Goal: Information Seeking & Learning: Learn about a topic

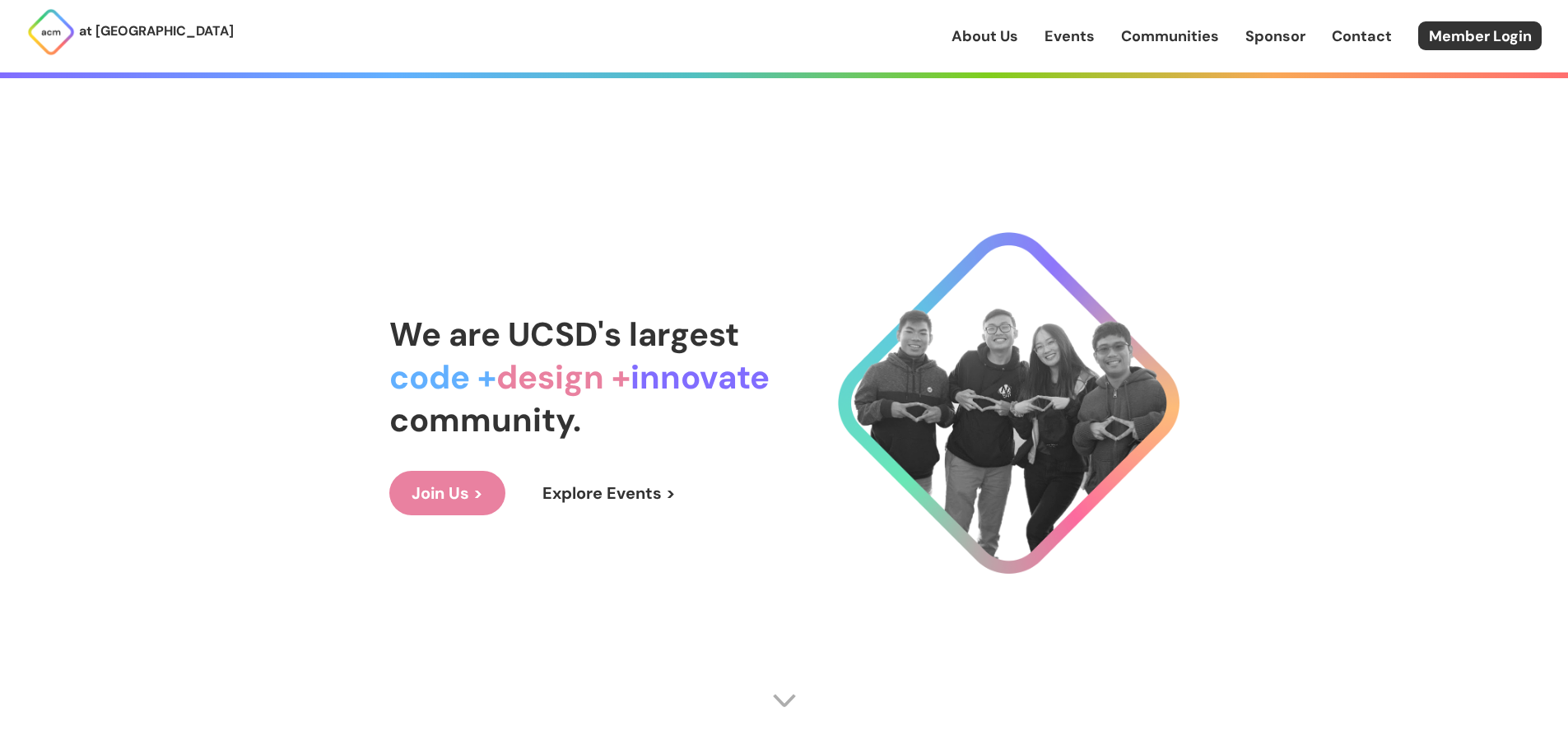
click at [1068, 36] on link "Events" at bounding box center [1069, 36] width 50 height 21
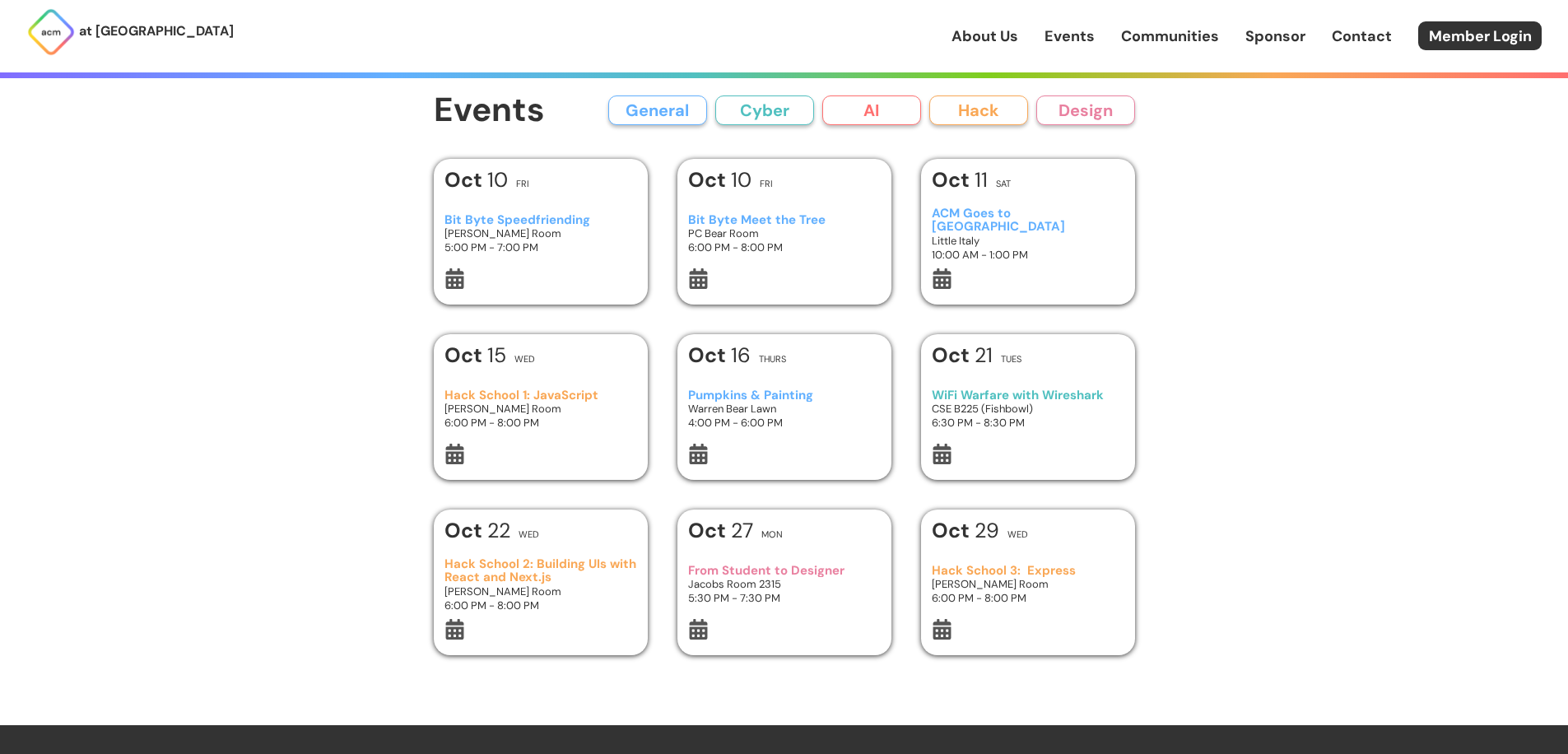
click at [373, 396] on div "at UC San Diego About Us Events Communities Sponsor Contact Member Login About …" at bounding box center [784, 605] width 1568 height 1209
click at [348, 334] on div "at UC San Diego About Us Events Communities Sponsor Contact Member Login About …" at bounding box center [784, 605] width 1568 height 1209
click at [760, 117] on button "Cyber" at bounding box center [765, 110] width 99 height 30
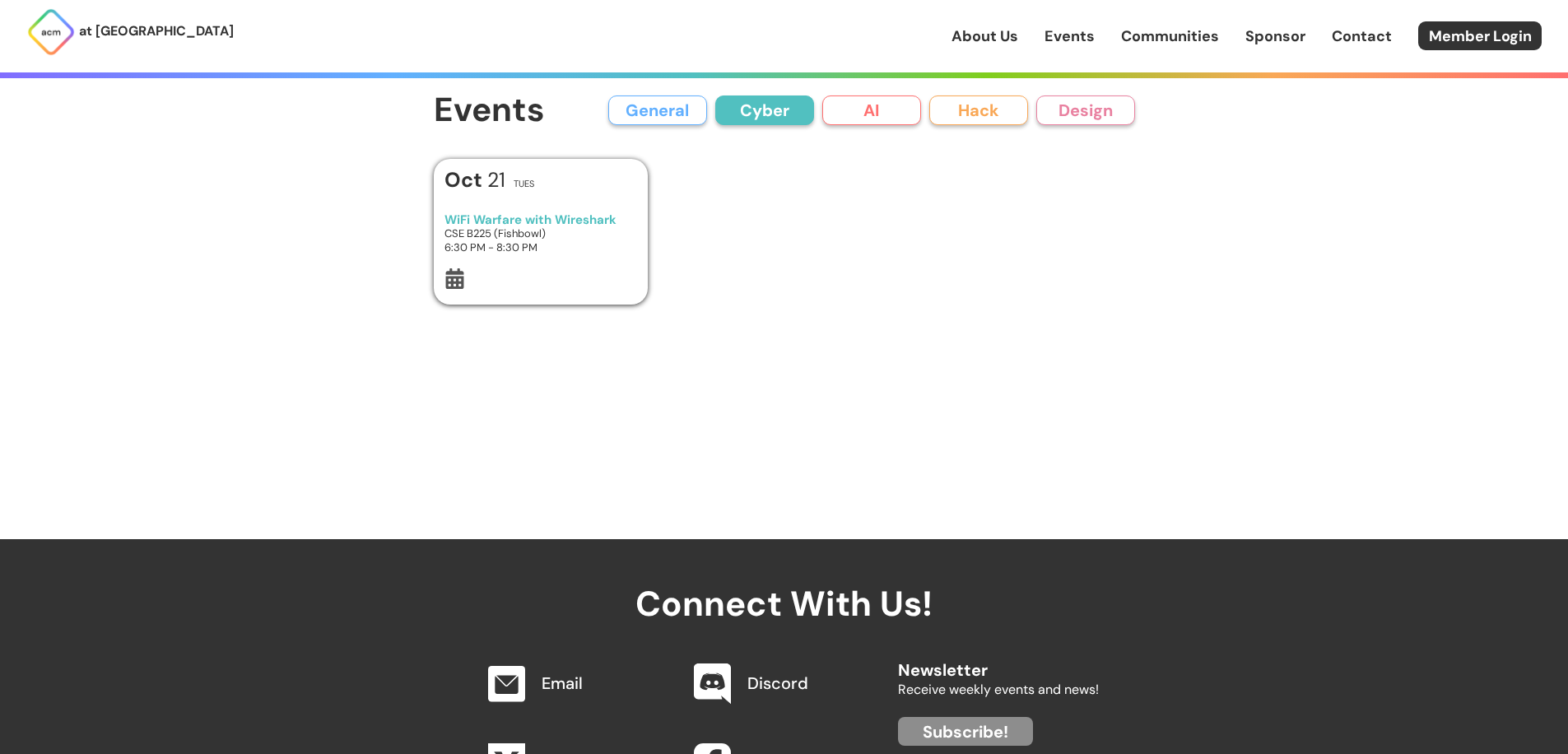
click at [674, 107] on button "General" at bounding box center [657, 110] width 99 height 30
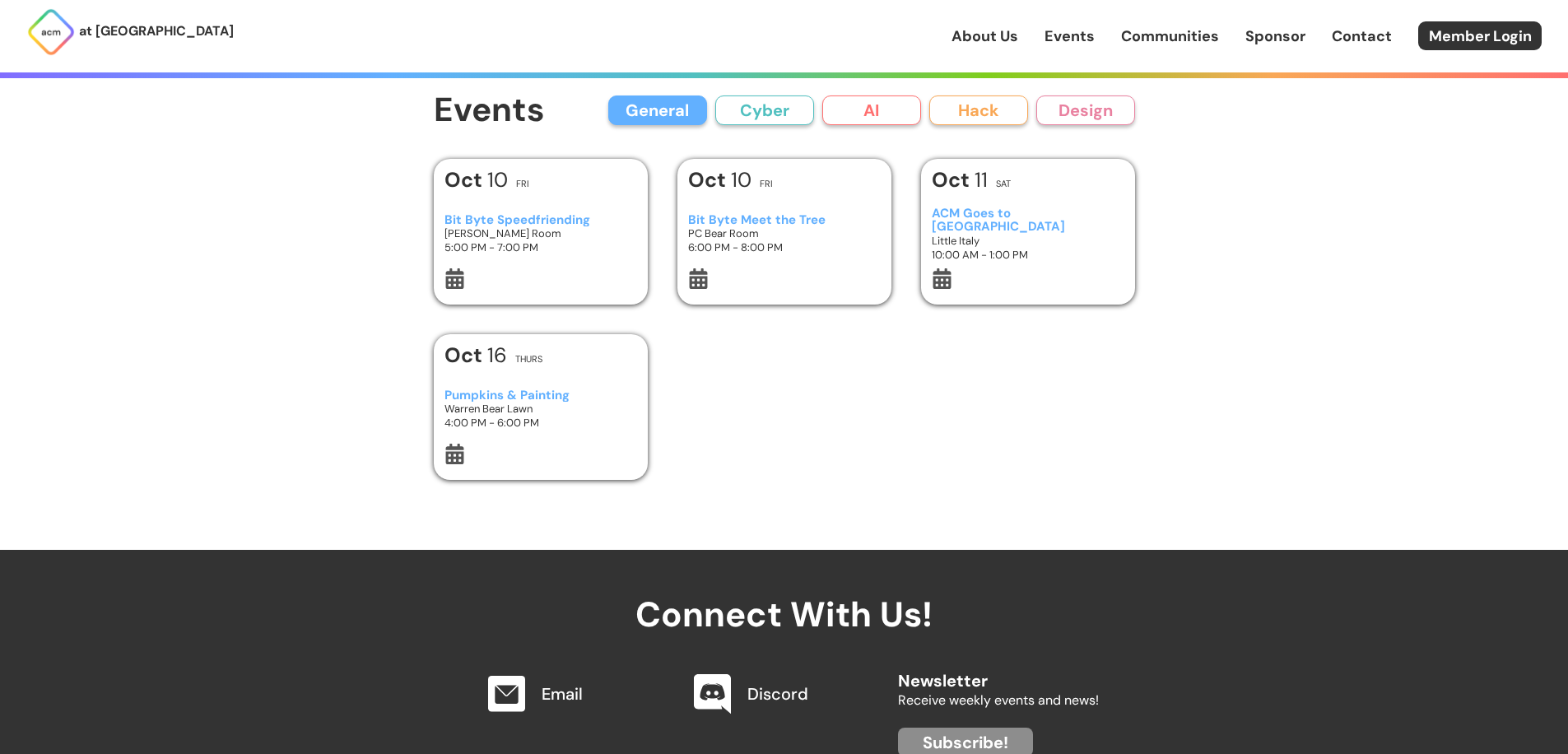
click at [851, 112] on button "AI" at bounding box center [871, 110] width 99 height 30
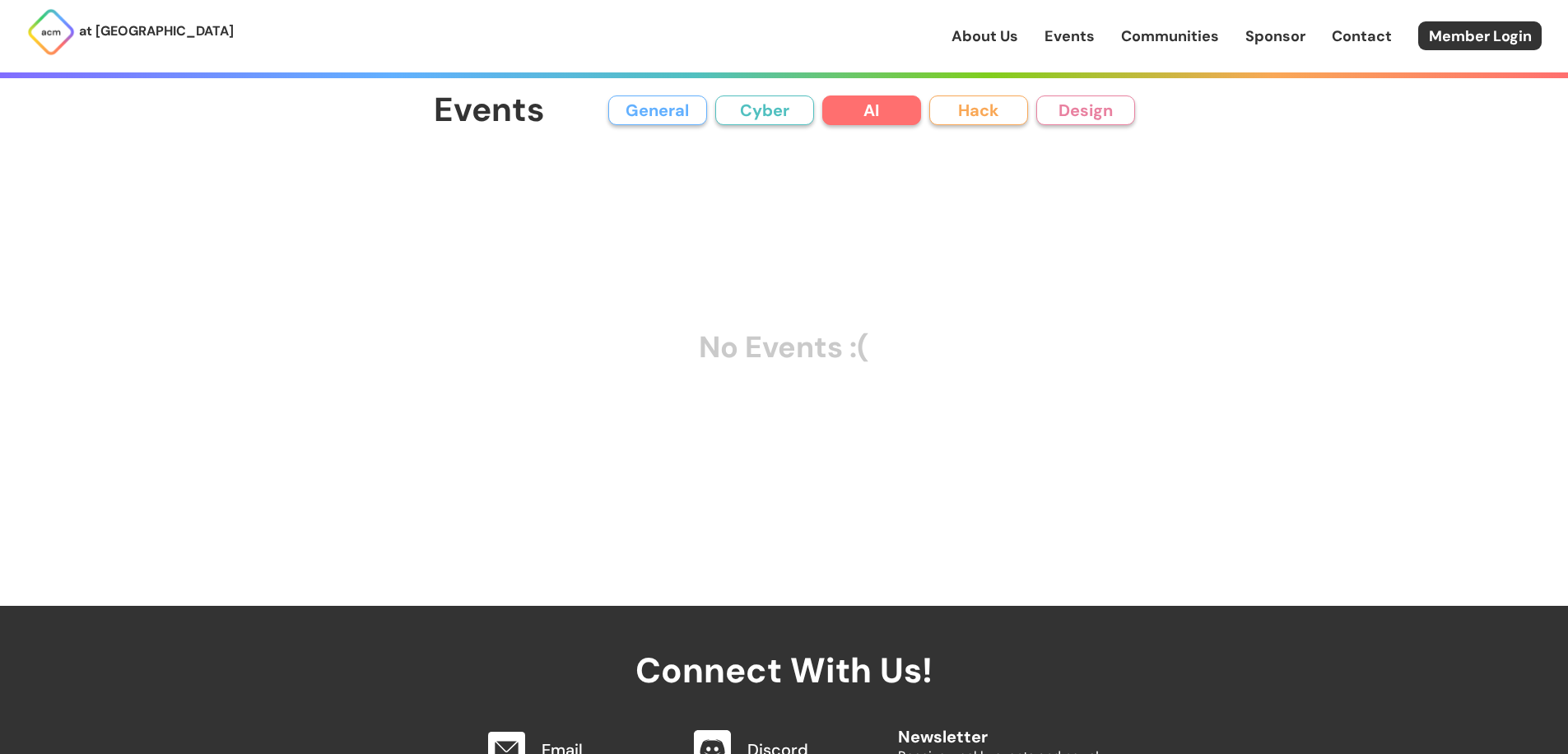
click at [666, 111] on button "General" at bounding box center [657, 110] width 99 height 30
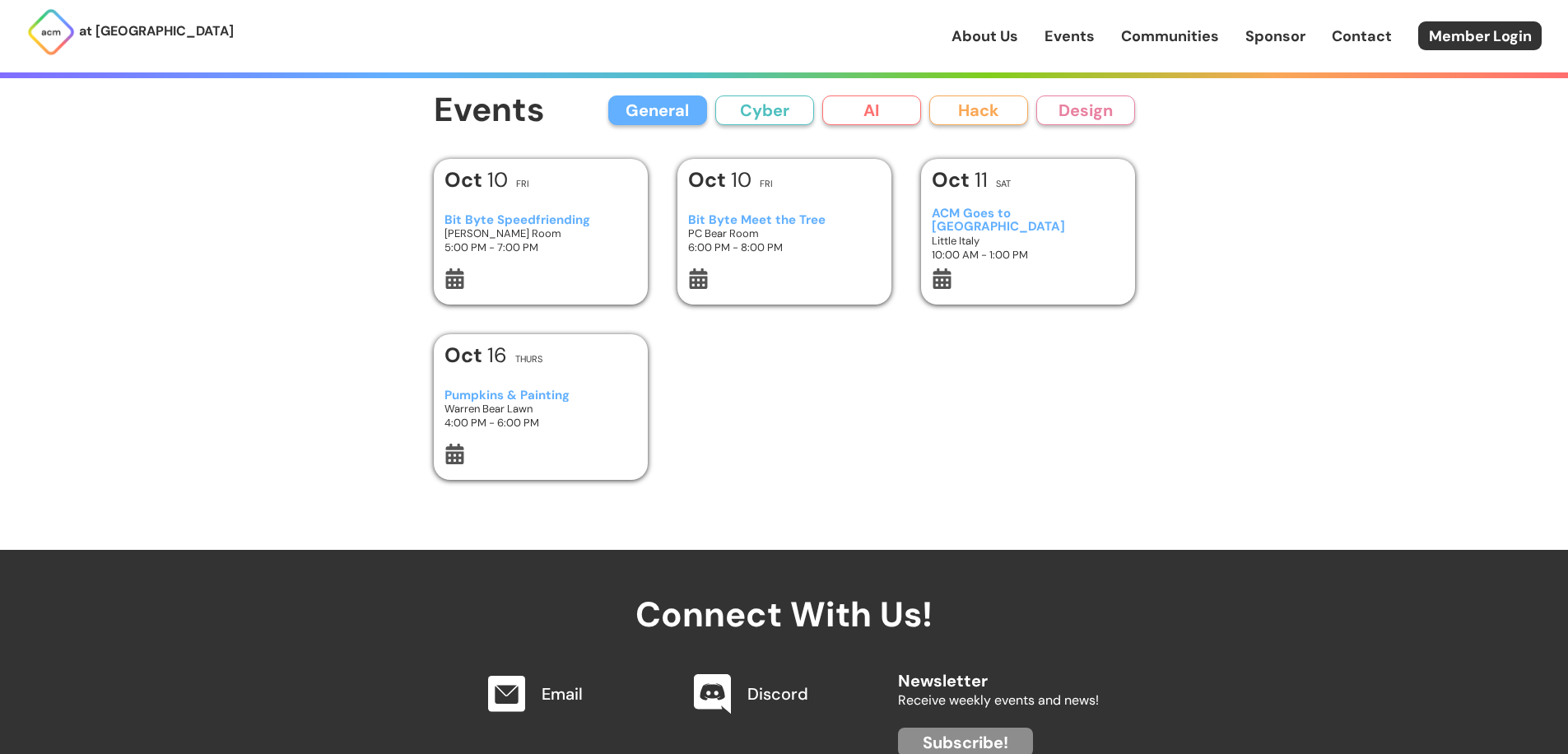
click at [770, 107] on button "Cyber" at bounding box center [765, 110] width 99 height 30
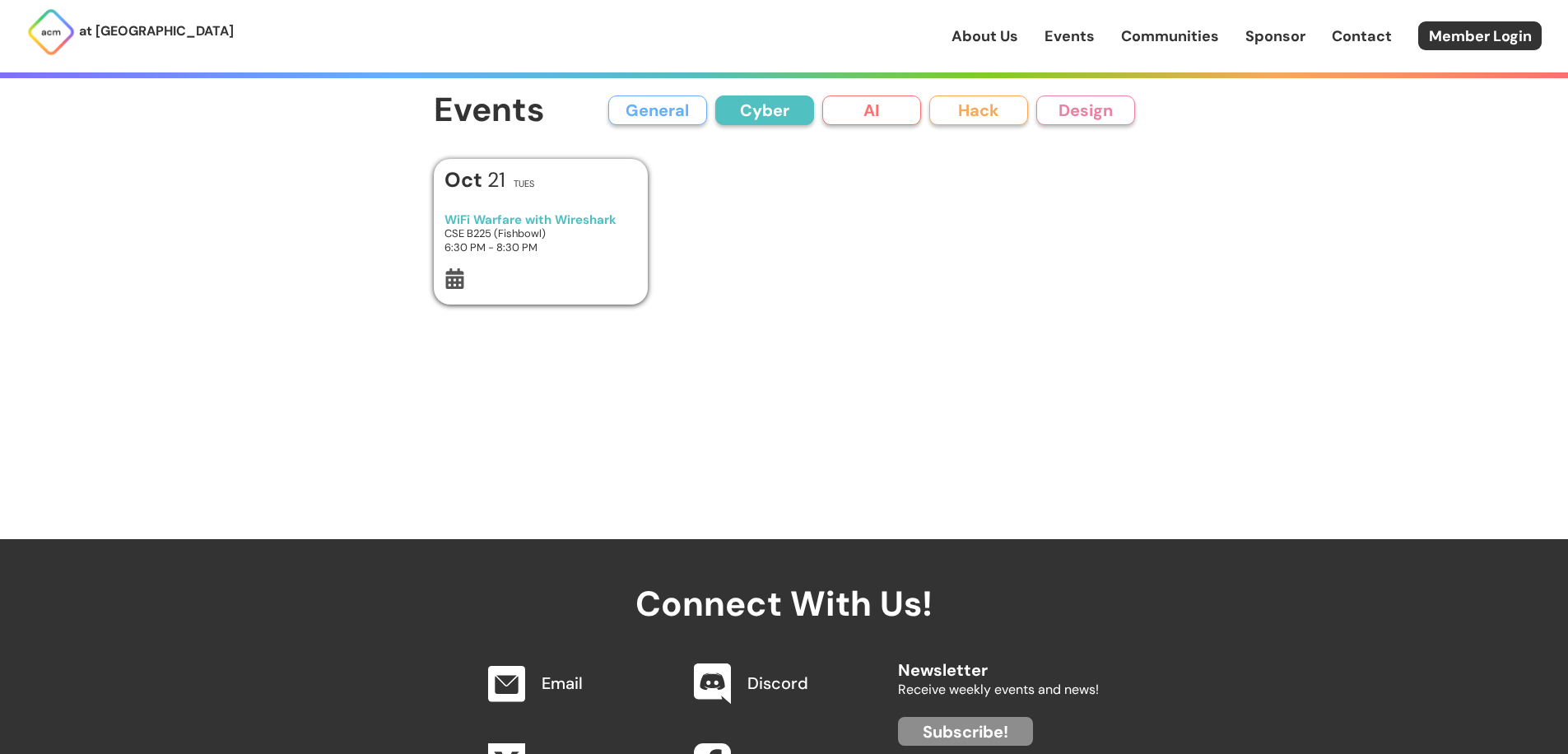
click at [897, 112] on button "AI" at bounding box center [871, 110] width 99 height 30
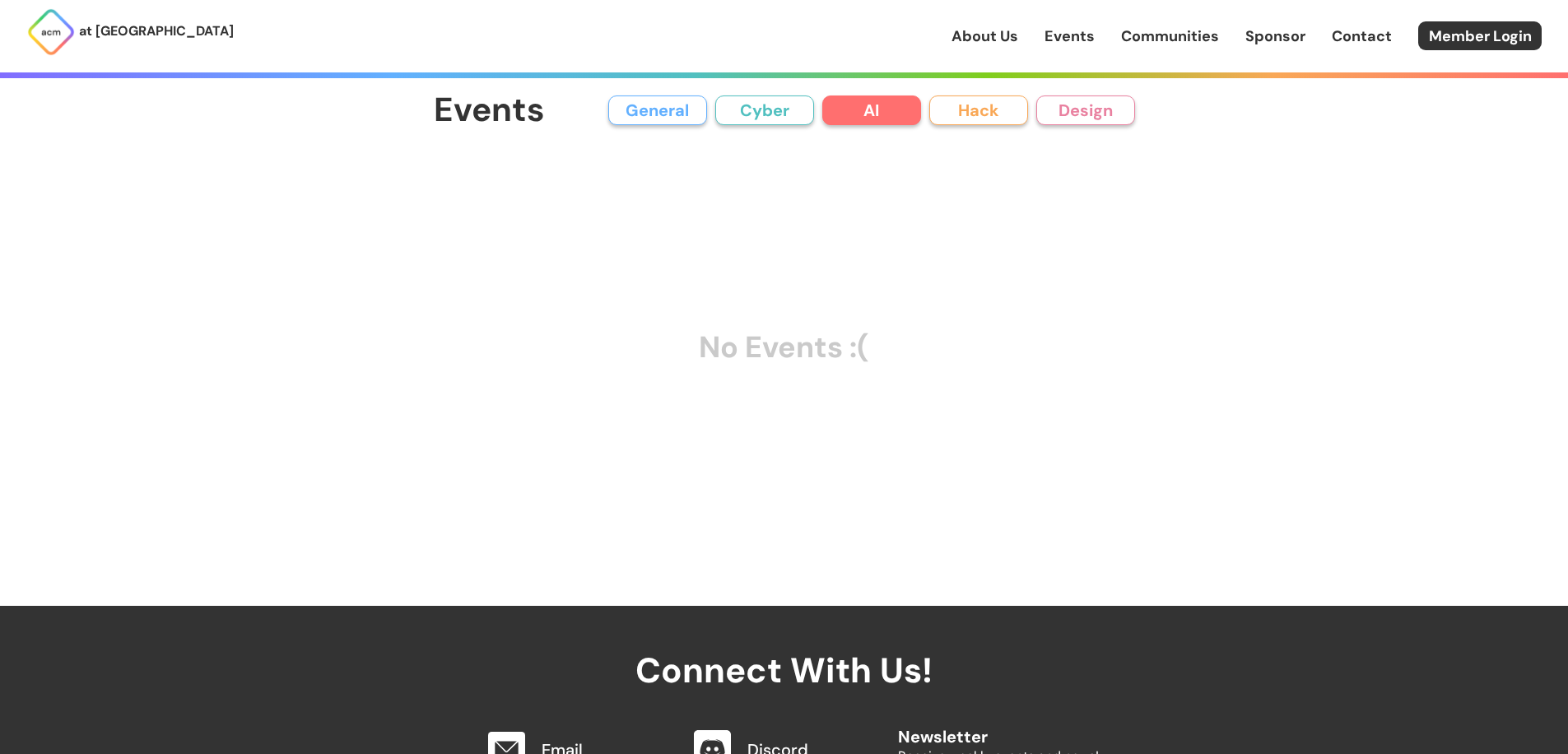
click at [952, 107] on button "Hack" at bounding box center [979, 110] width 99 height 30
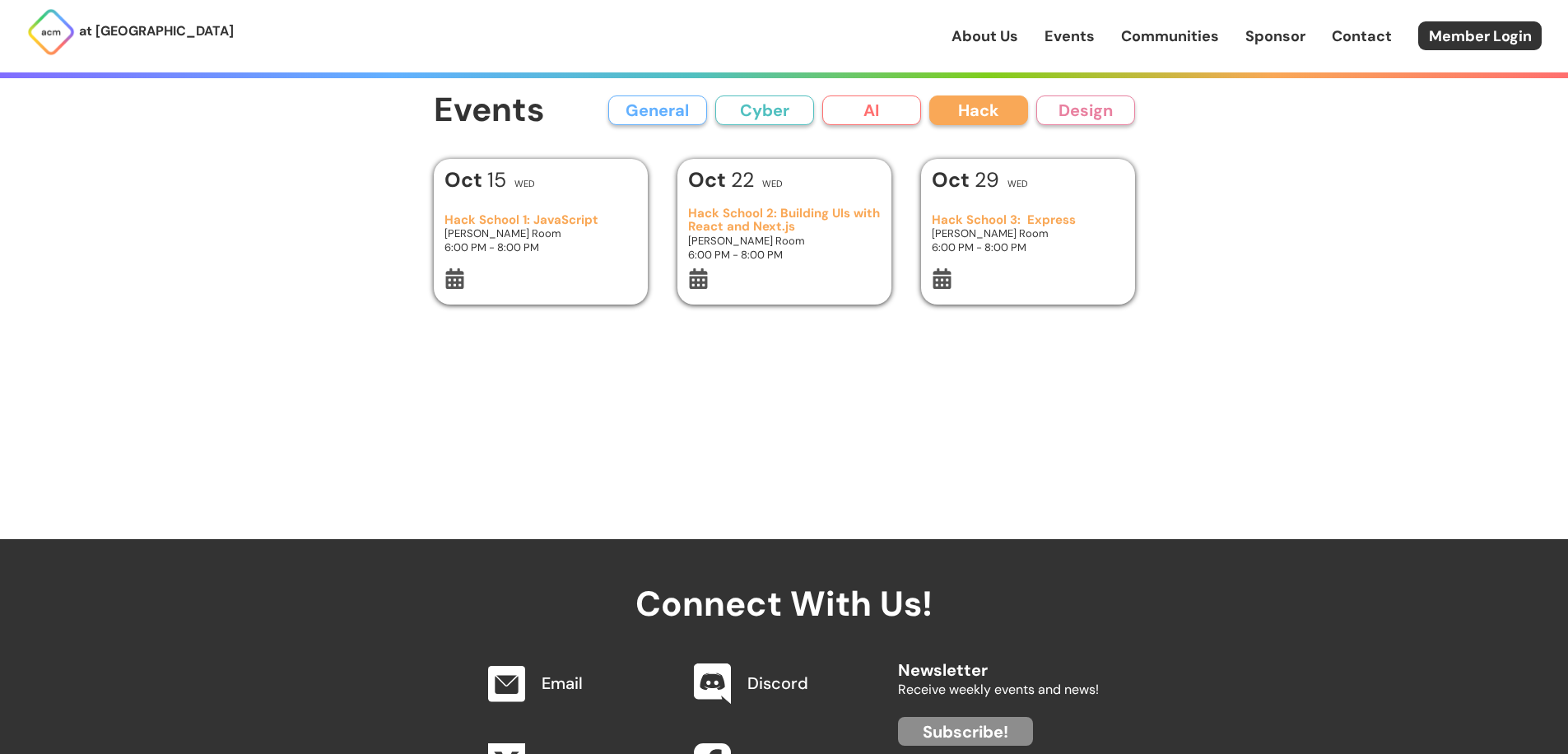
click at [1080, 107] on button "Design" at bounding box center [1085, 110] width 99 height 30
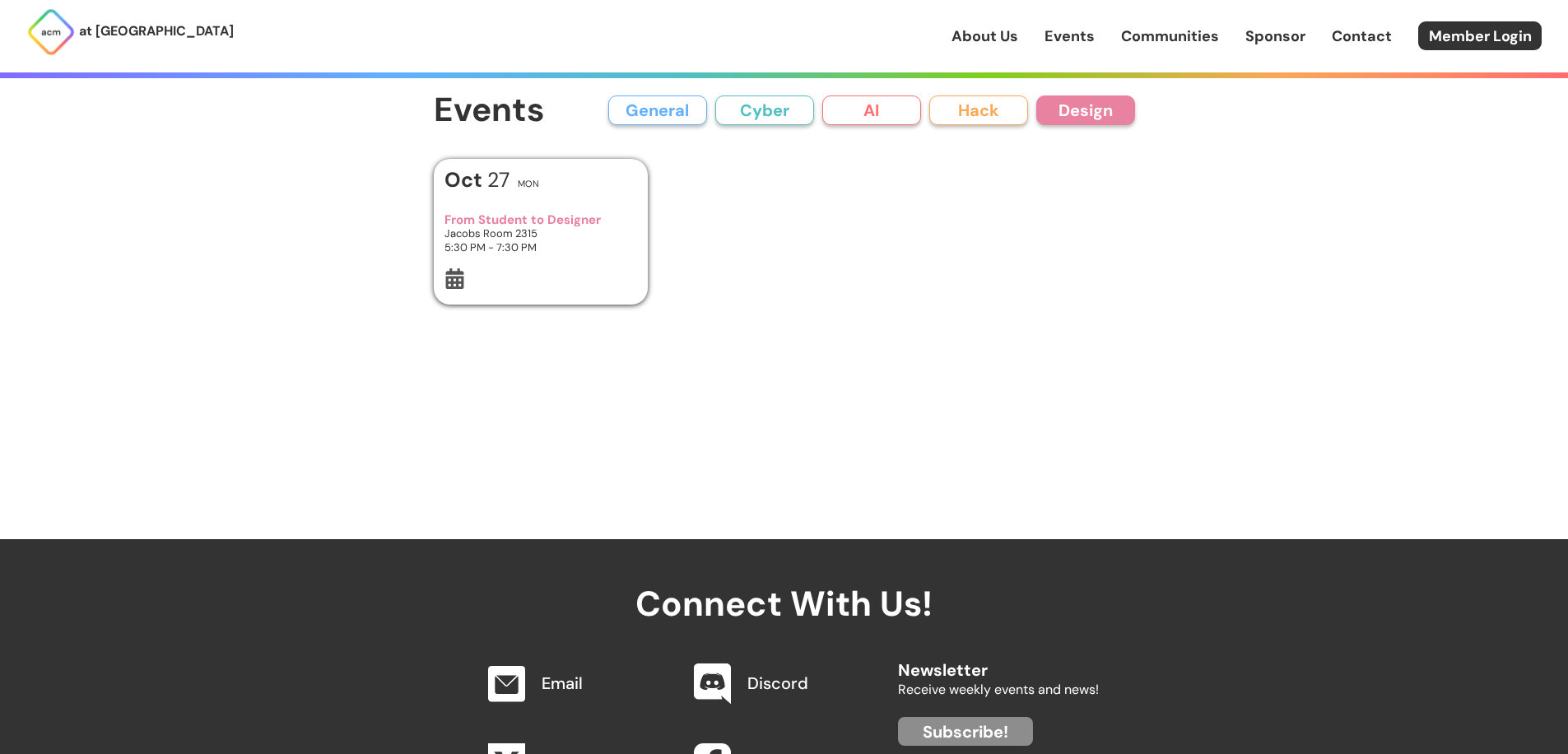
click at [618, 115] on button "General" at bounding box center [657, 110] width 99 height 30
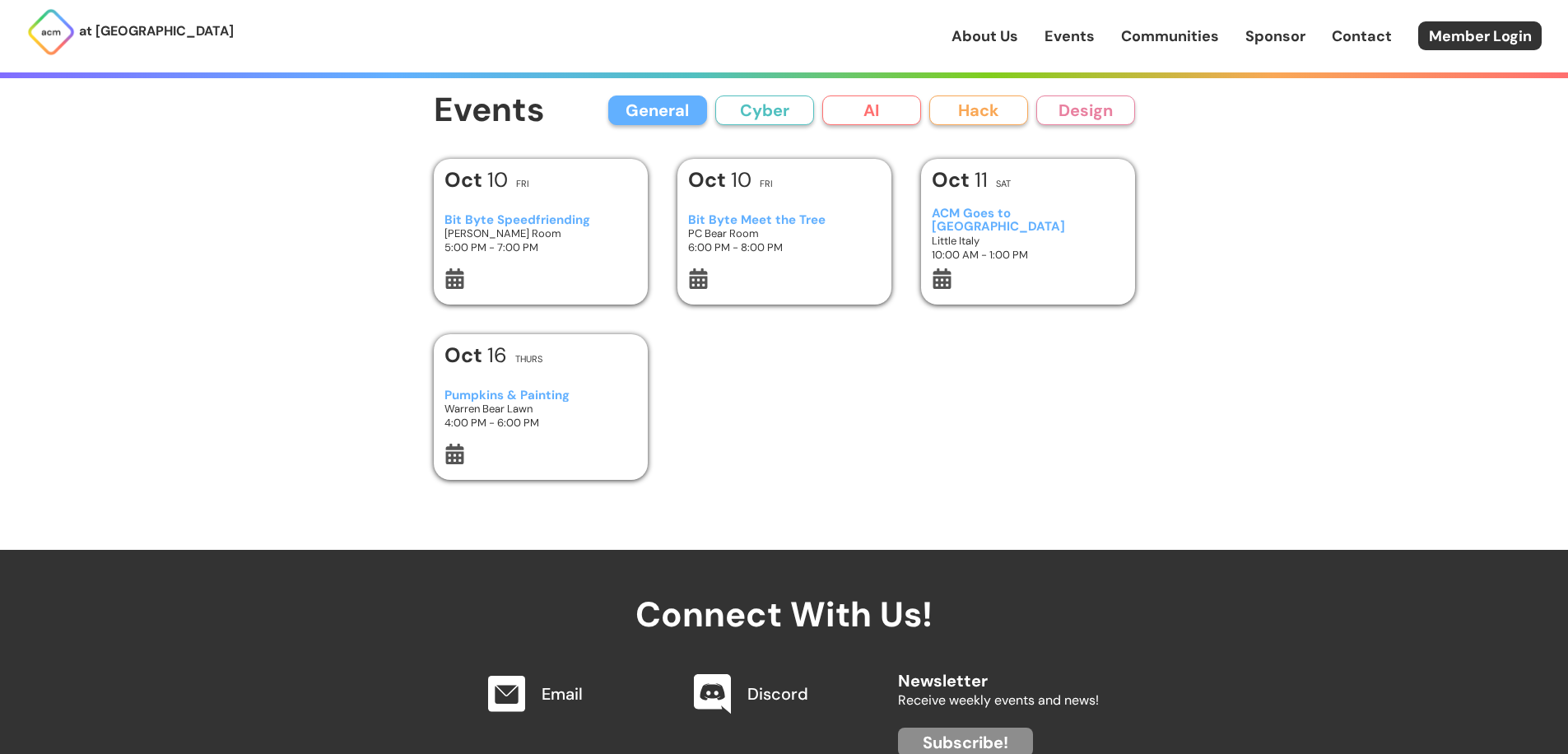
click at [1086, 32] on link "Events" at bounding box center [1069, 36] width 50 height 21
click at [1072, 34] on link "Events" at bounding box center [1069, 36] width 50 height 21
click at [448, 119] on h1 "Events" at bounding box center [489, 110] width 111 height 37
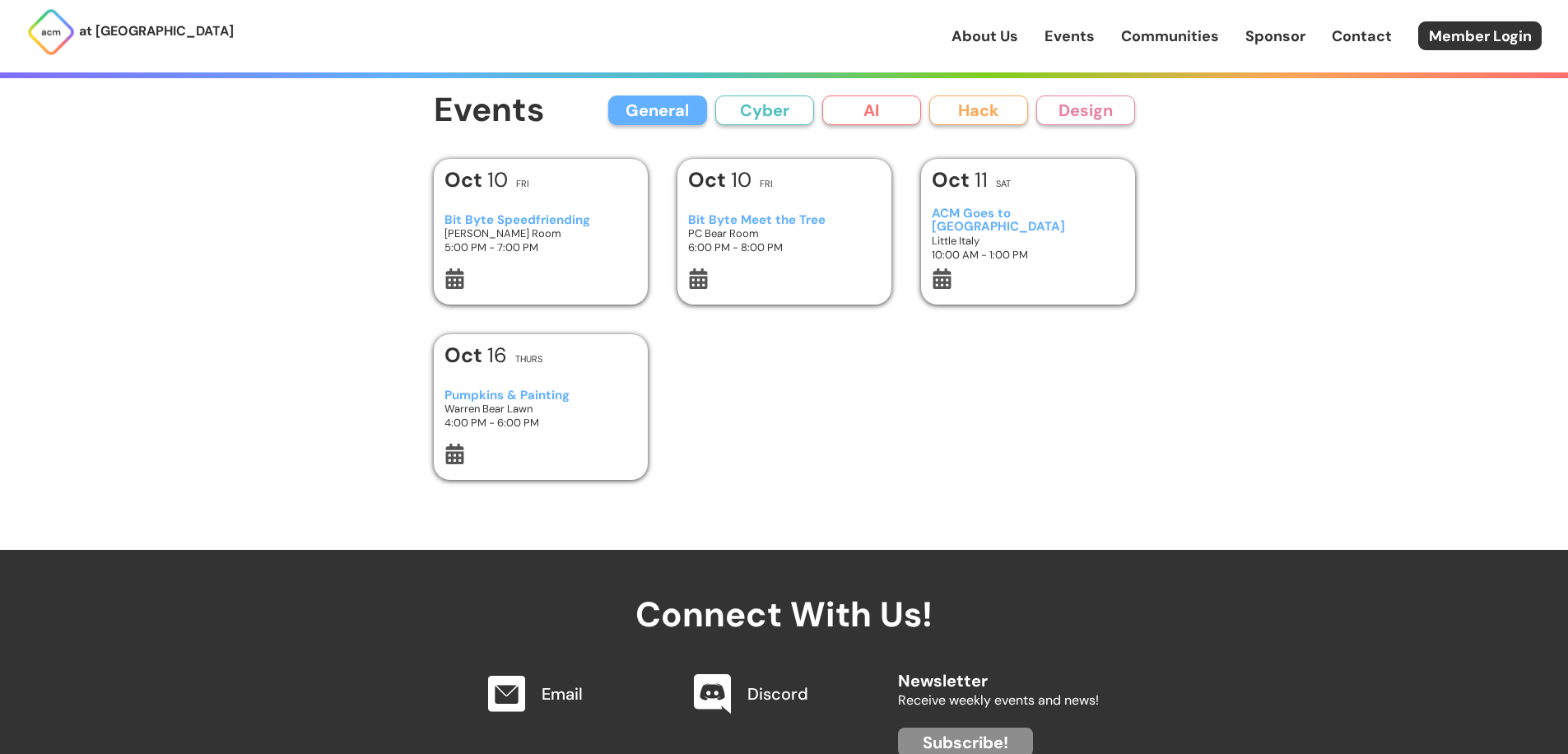
click at [373, 111] on div "at UC San Diego About Us Events Communities Sponsor Contact Member Login About …" at bounding box center [784, 517] width 1568 height 1034
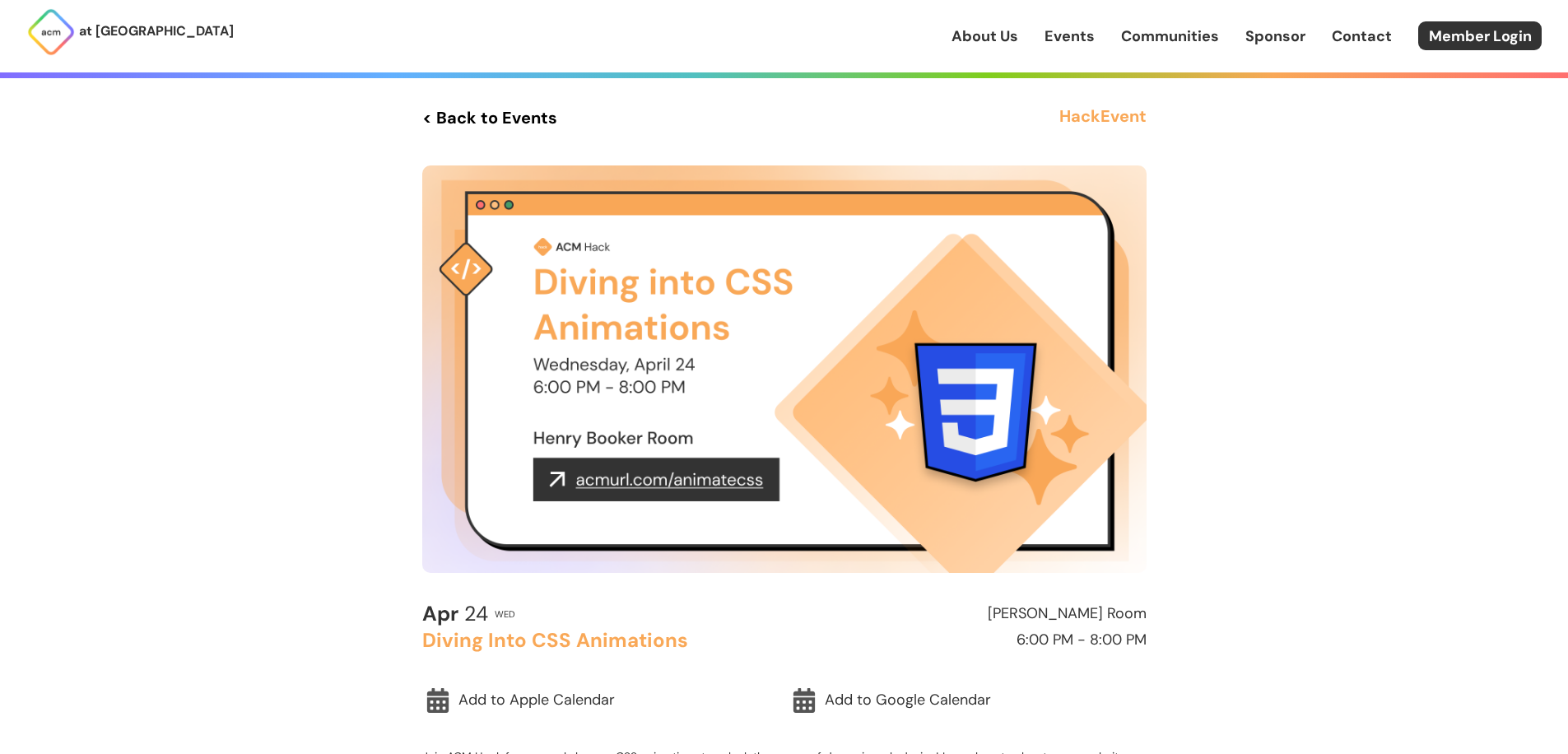
scroll to position [145, 0]
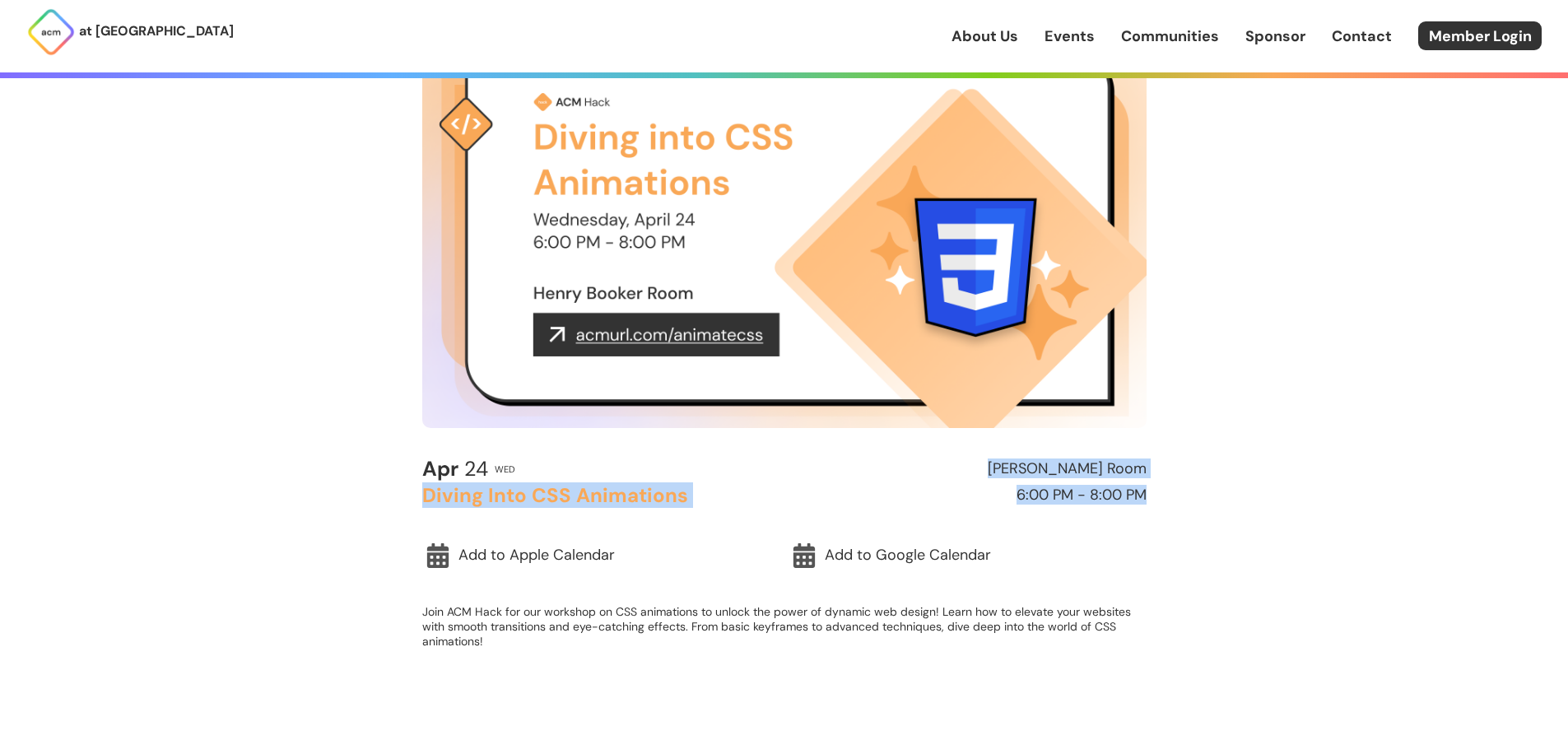
drag, startPoint x: 1013, startPoint y: 470, endPoint x: 1172, endPoint y: 507, distance: 163.2
click at [1172, 507] on main "< Back to Events Hack Event [DATE] Wed [PERSON_NAME] Room Diving Into CSS Anima…" at bounding box center [784, 314] width 790 height 712
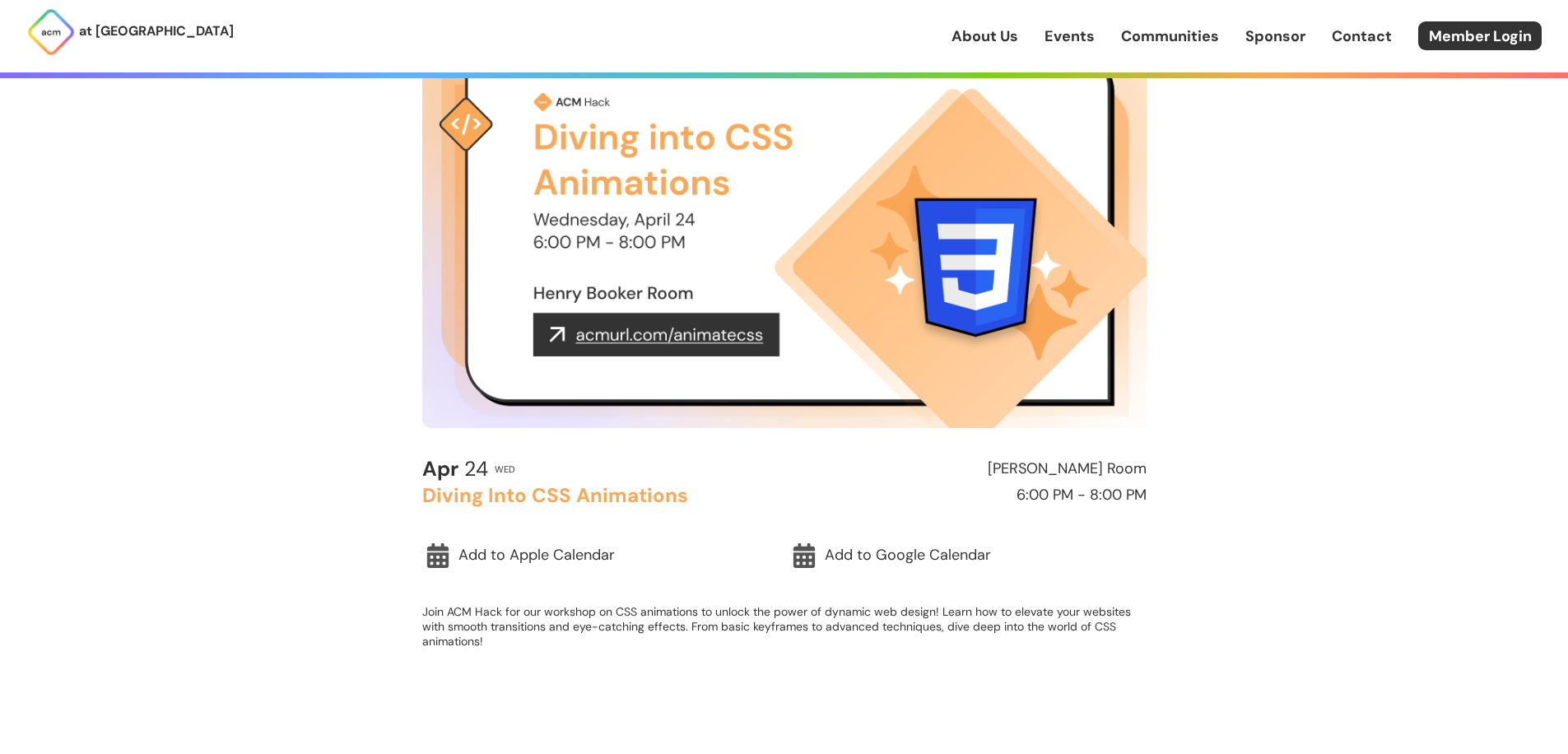
click at [1172, 507] on main "< Back to Events Hack Event [DATE] Wed [PERSON_NAME] Room Diving Into CSS Anima…" at bounding box center [784, 314] width 790 height 712
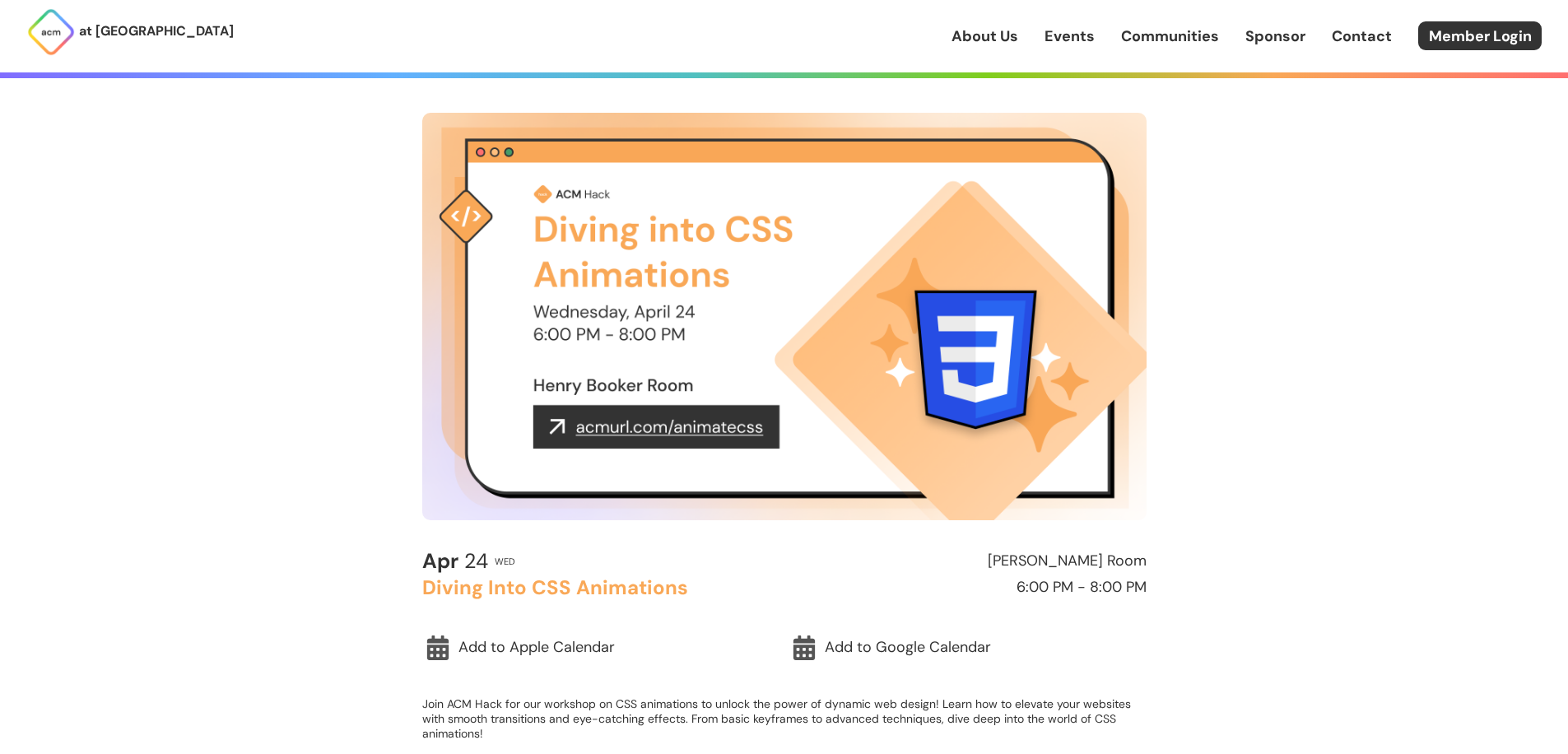
click at [156, 32] on p "at [GEOGRAPHIC_DATA]" at bounding box center [156, 31] width 154 height 21
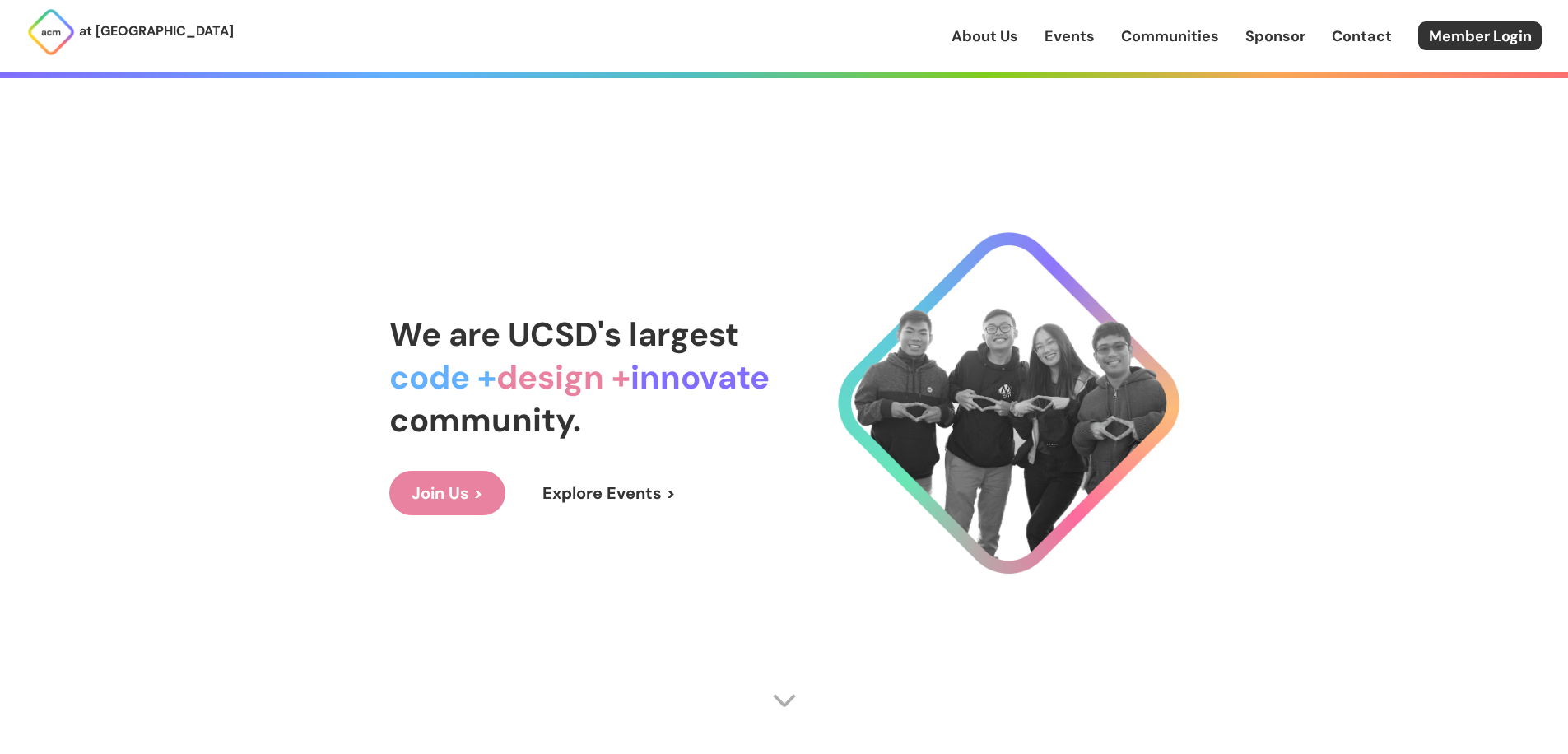
click at [948, 229] on div "We are UCSD's largest code + design + innovate community. Join Us > Explore Eve…" at bounding box center [784, 414] width 790 height 687
click at [1091, 36] on link "Events" at bounding box center [1069, 36] width 50 height 21
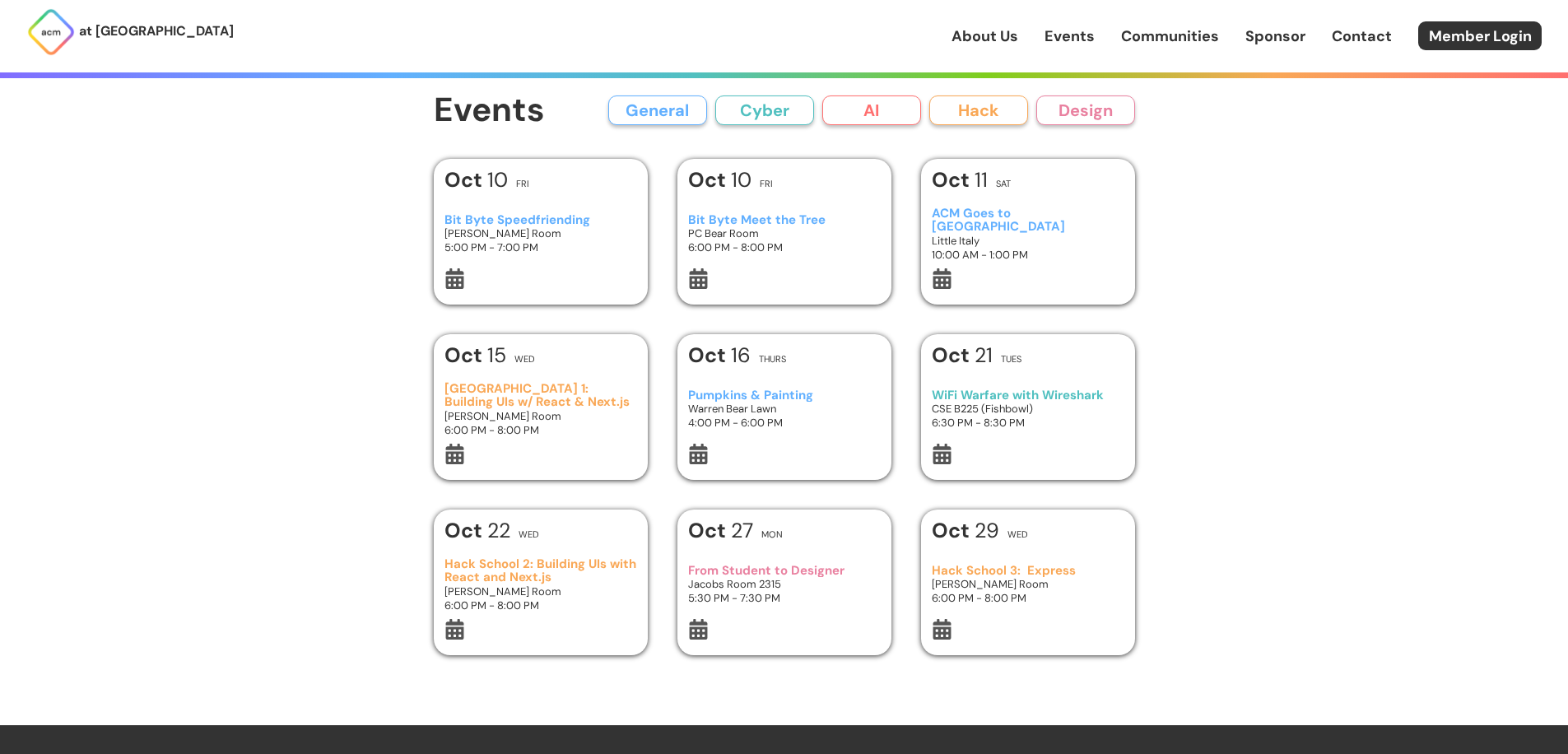
click at [999, 32] on link "About Us" at bounding box center [985, 36] width 67 height 21
click at [667, 107] on button "General" at bounding box center [657, 110] width 99 height 30
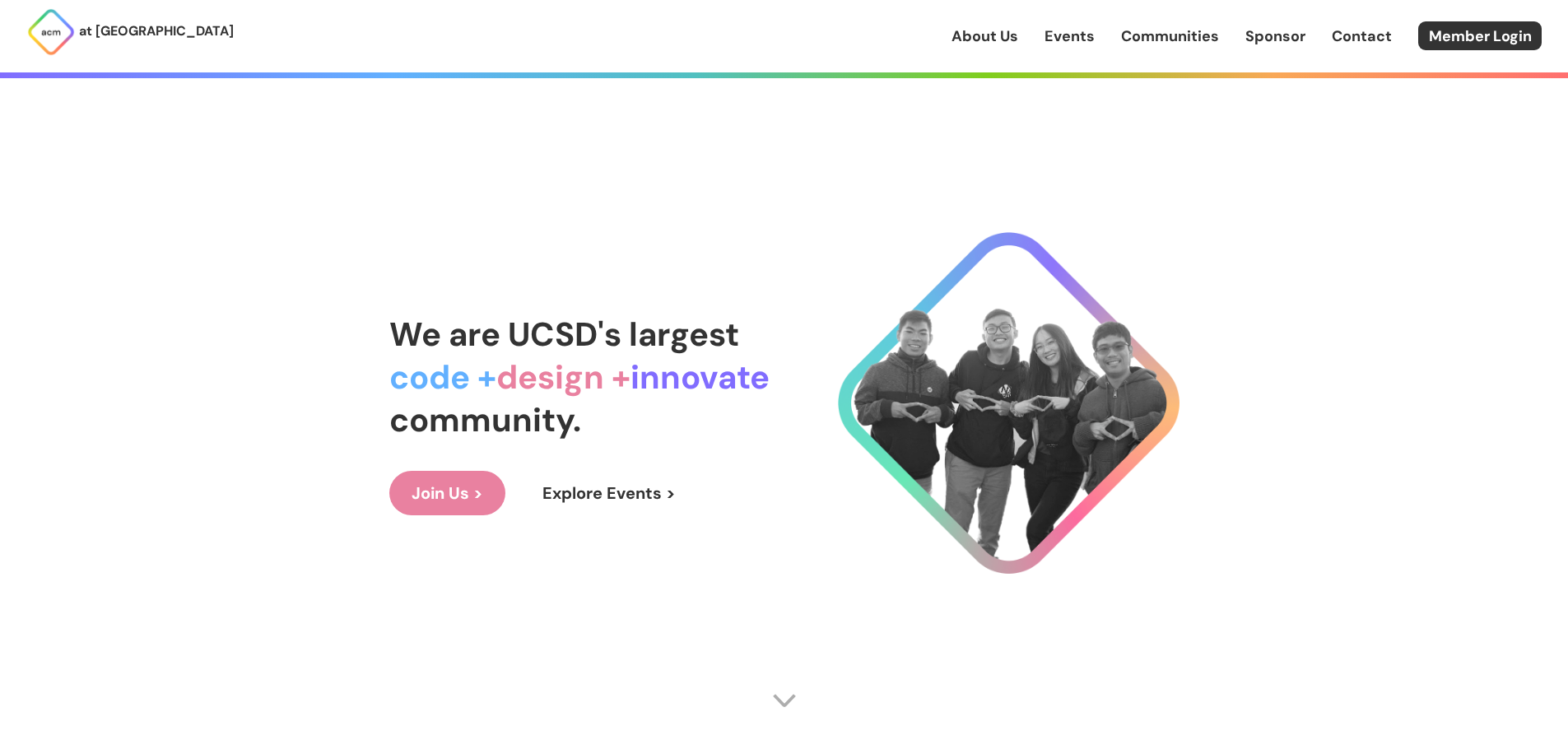
click at [1257, 38] on link "Sponsor" at bounding box center [1275, 36] width 60 height 21
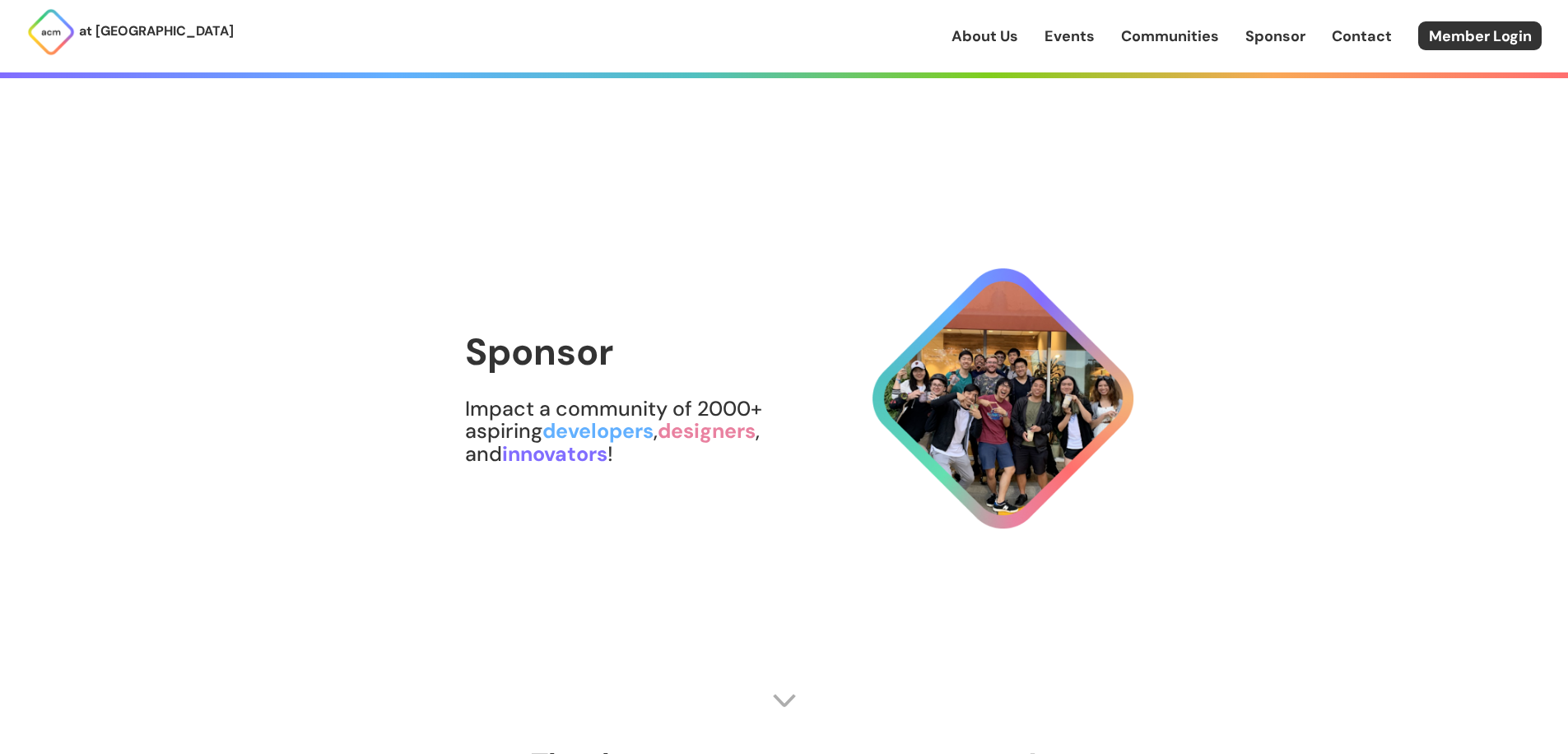
click at [1235, 42] on div "About Us Events Communities Sponsor Contact Member Login" at bounding box center [1259, 36] width 616 height 29
click at [1207, 40] on link "Communities" at bounding box center [1170, 36] width 98 height 21
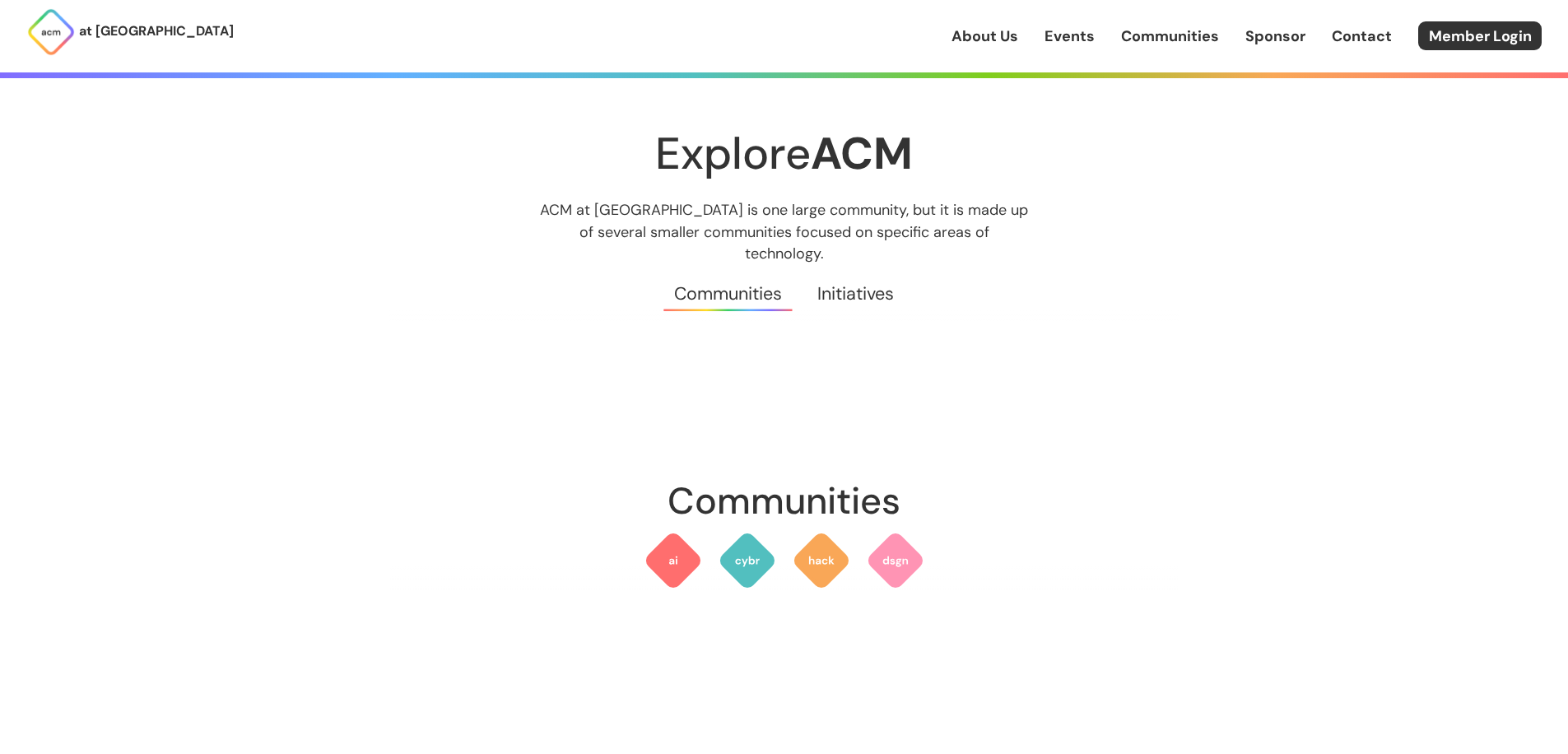
click at [860, 270] on link "Initiatives" at bounding box center [855, 293] width 112 height 59
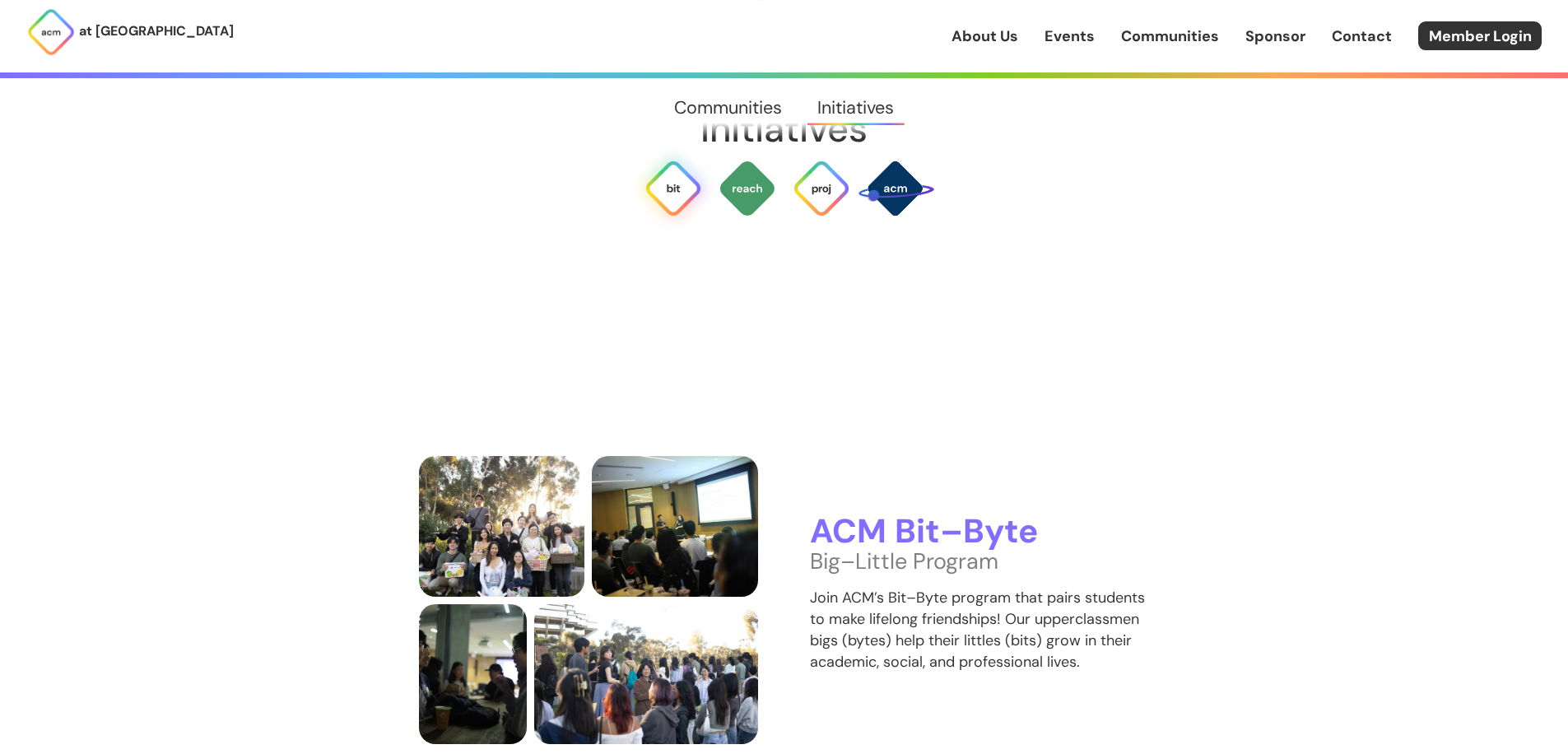
scroll to position [455, 0]
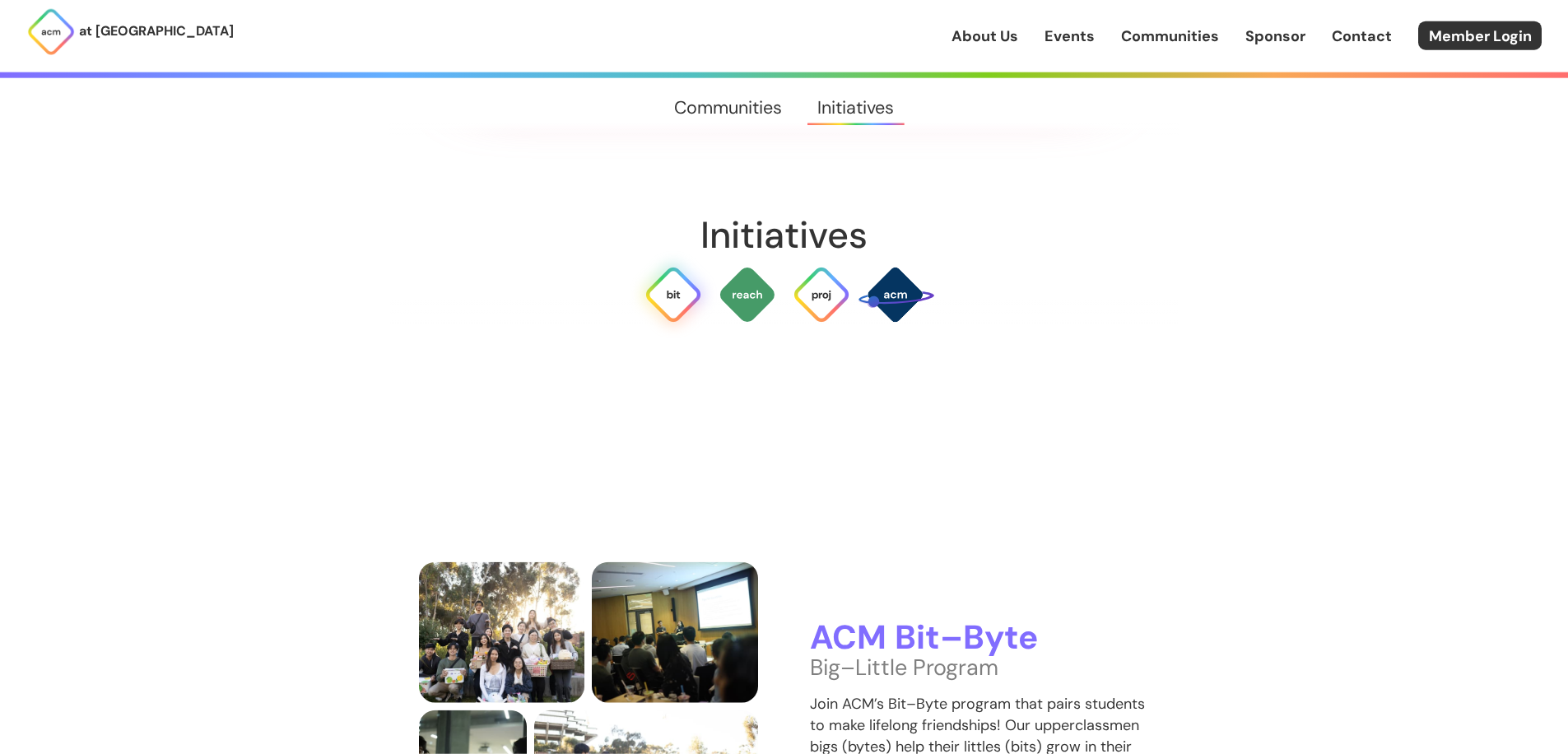
click at [1050, 42] on link "Events" at bounding box center [1069, 36] width 50 height 21
